Goal: Obtain resource: Obtain resource

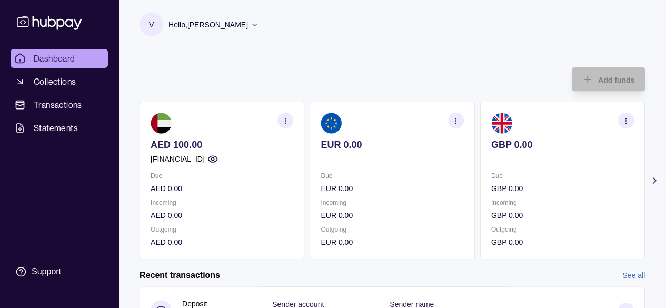
click at [218, 160] on icon "button" at bounding box center [212, 159] width 11 height 11
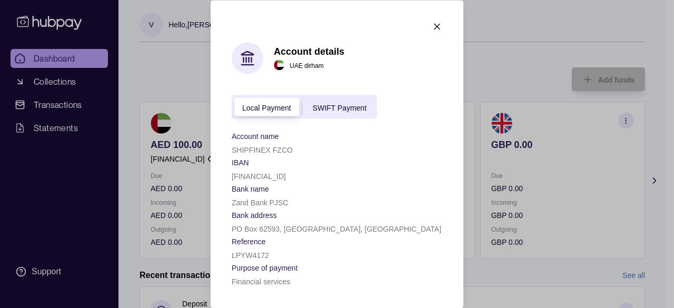
click at [336, 106] on span "SWIFT Payment" at bounding box center [340, 107] width 54 height 8
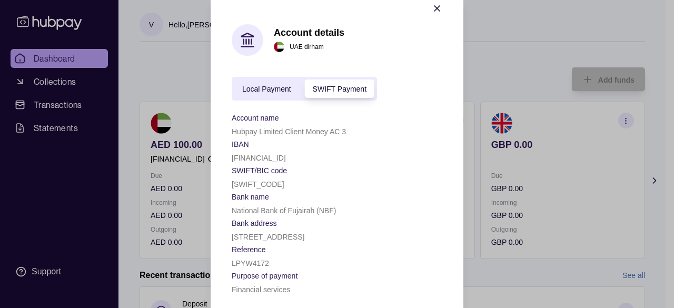
scroll to position [26, 0]
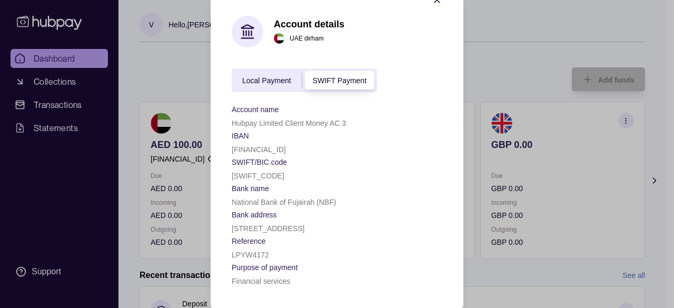
click at [259, 77] on span "Local Payment" at bounding box center [266, 81] width 49 height 8
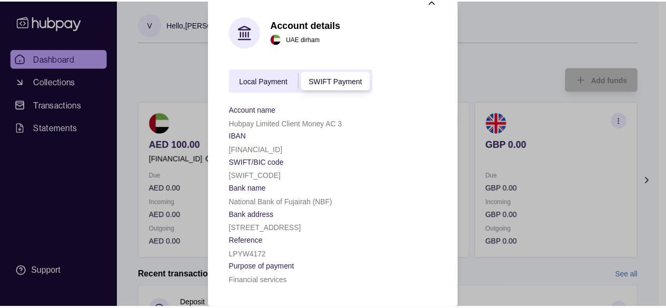
scroll to position [0, 0]
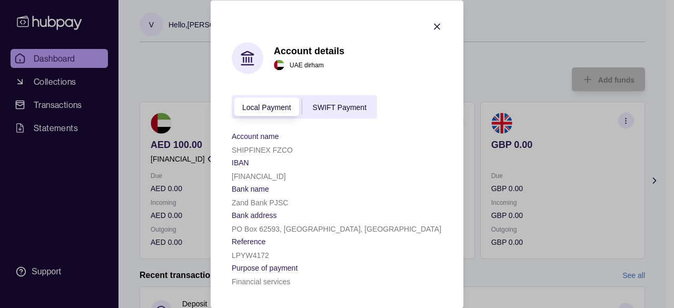
click at [349, 107] on span "SWIFT Payment" at bounding box center [340, 107] width 54 height 8
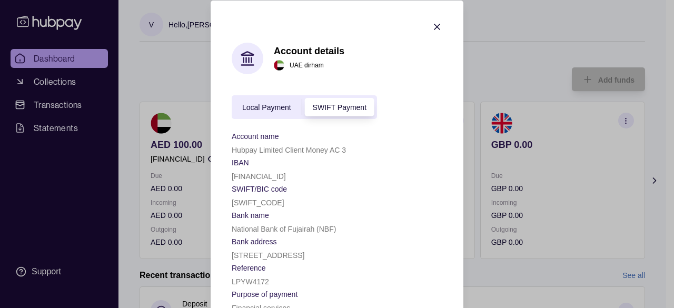
click at [261, 106] on span "Local Payment" at bounding box center [266, 107] width 49 height 8
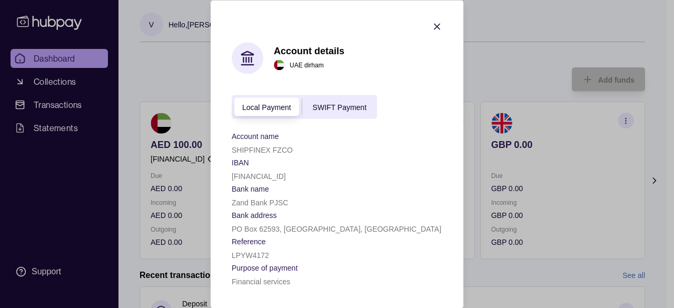
click at [437, 24] on icon "button" at bounding box center [437, 26] width 11 height 11
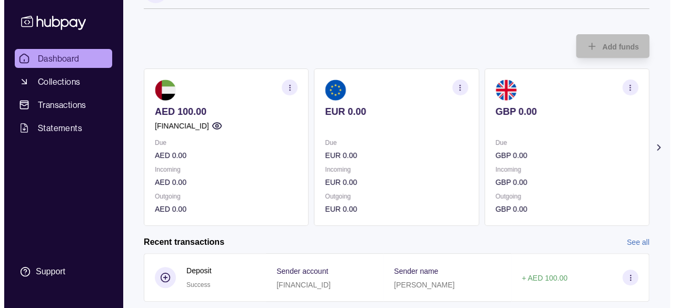
scroll to position [60, 0]
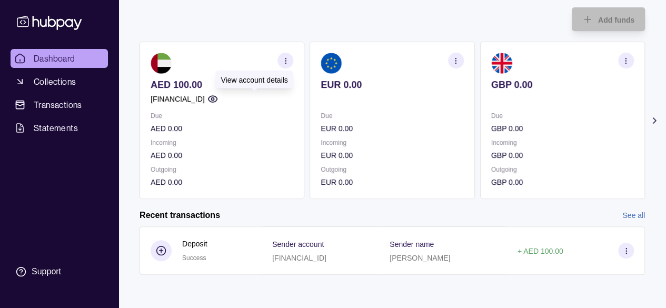
click at [217, 96] on icon "button" at bounding box center [212, 99] width 9 height 6
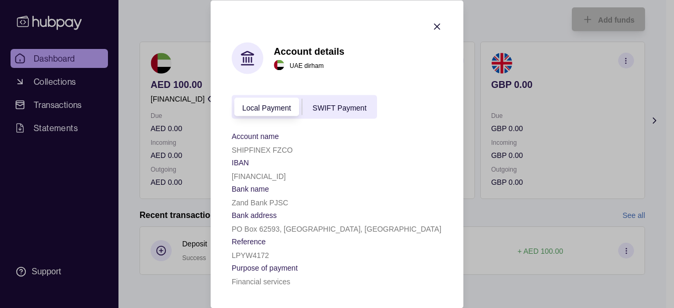
click at [346, 111] on div "SWIFT Payment" at bounding box center [339, 107] width 75 height 13
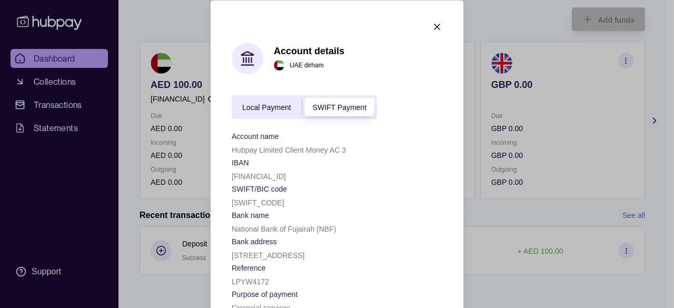
scroll to position [26, 0]
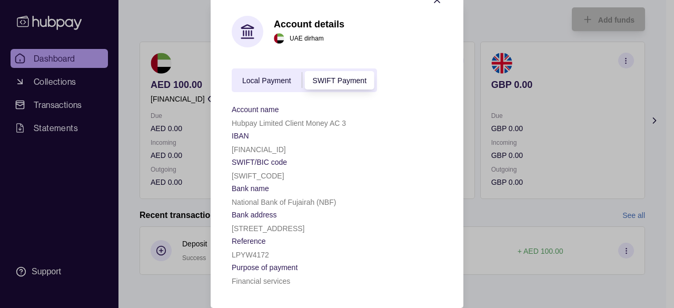
click at [271, 83] on span "Local Payment" at bounding box center [266, 81] width 49 height 8
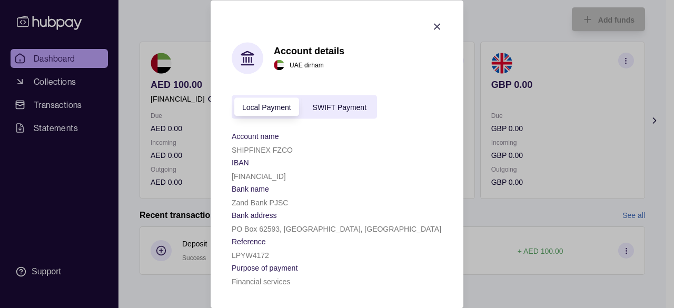
click at [433, 24] on icon "button" at bounding box center [437, 26] width 11 height 11
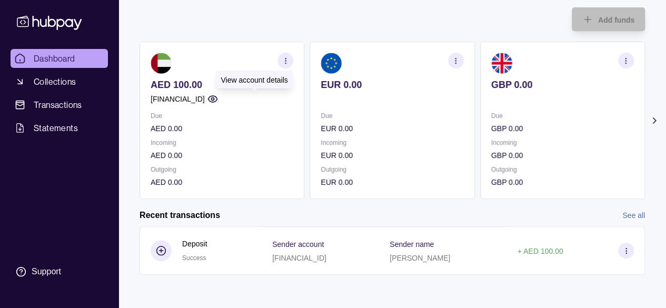
click at [214, 100] on circle "button" at bounding box center [212, 99] width 3 height 3
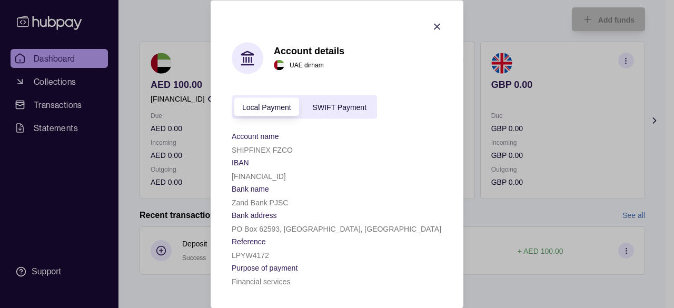
click at [432, 28] on icon "button" at bounding box center [437, 26] width 11 height 11
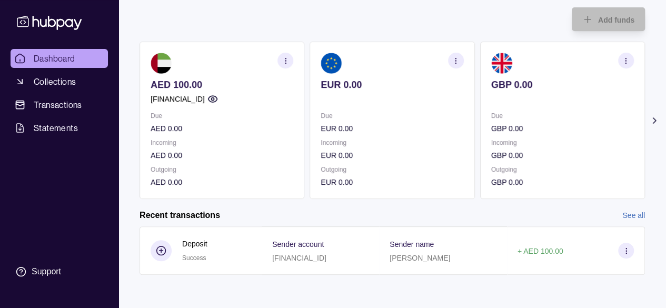
click at [280, 60] on section "button" at bounding box center [286, 61] width 16 height 16
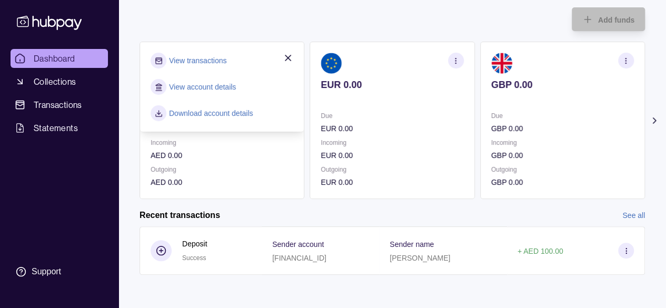
click at [210, 113] on link "Download account details" at bounding box center [211, 113] width 84 height 12
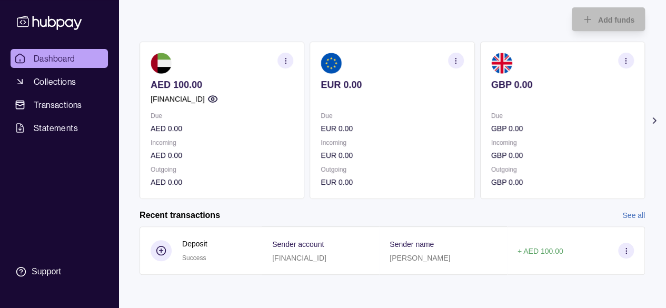
click at [217, 96] on icon "button" at bounding box center [212, 99] width 9 height 6
